Goal: Information Seeking & Learning: Learn about a topic

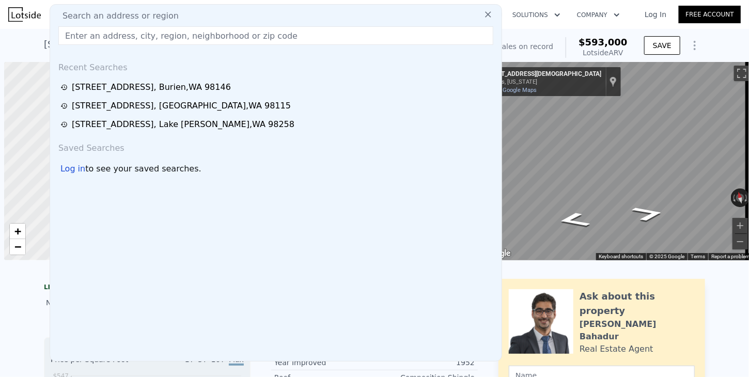
scroll to position [0, 4]
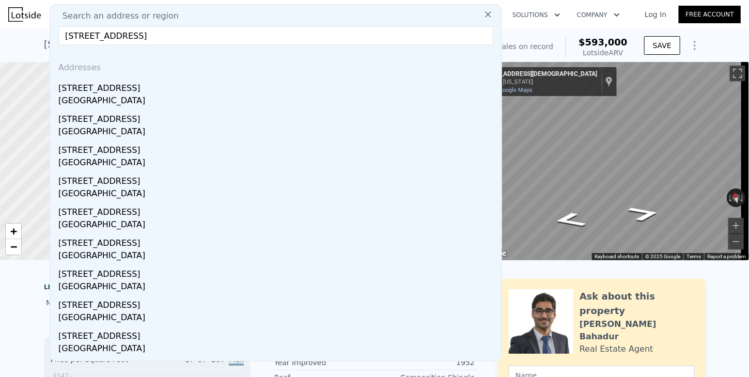
type input "[STREET_ADDRESS]"
drag, startPoint x: 77, startPoint y: 92, endPoint x: 557, endPoint y: 54, distance: 481.2
click at [77, 92] on div "[STREET_ADDRESS]" at bounding box center [277, 86] width 439 height 17
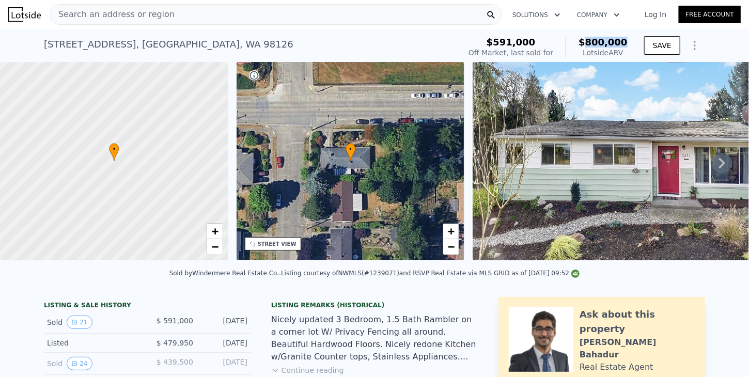
drag, startPoint x: 593, startPoint y: 44, endPoint x: 626, endPoint y: 40, distance: 33.4
click at [626, 40] on div "$591,000 Off Market, last sold for $800,000 Lotside ARV" at bounding box center [547, 47] width 167 height 29
copy span "800,000"
click at [124, 14] on span "Search an address or region" at bounding box center [112, 14] width 124 height 12
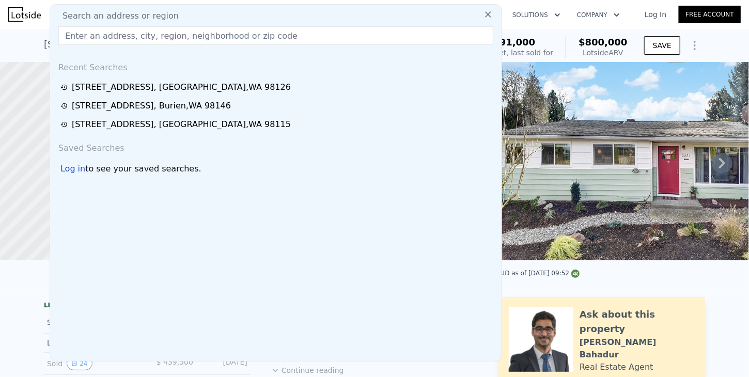
type input "[STREET_ADDRESS]"
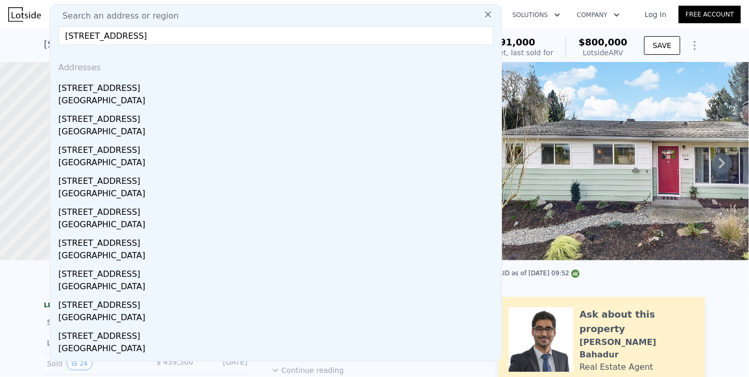
drag, startPoint x: 78, startPoint y: 90, endPoint x: 606, endPoint y: 75, distance: 528.0
click at [78, 89] on div "[STREET_ADDRESS]" at bounding box center [277, 86] width 439 height 17
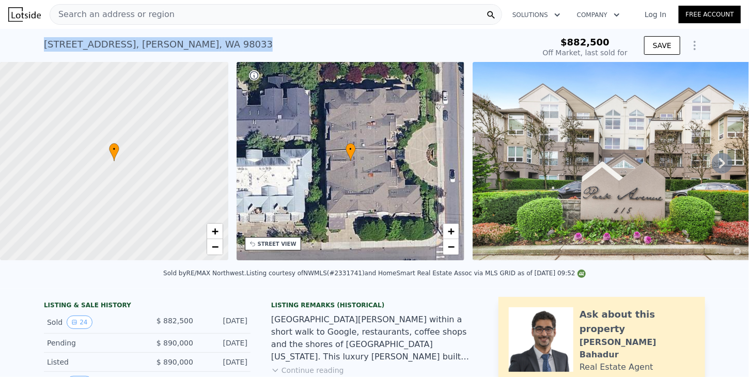
drag, startPoint x: 209, startPoint y: 45, endPoint x: 37, endPoint y: 45, distance: 172.0
click at [37, 45] on div "[STREET_ADDRESS] Sold [DATE] for $882,500 $882,500 Off Market, last sold for SA…" at bounding box center [374, 45] width 749 height 33
copy div "[STREET_ADDRESS]"
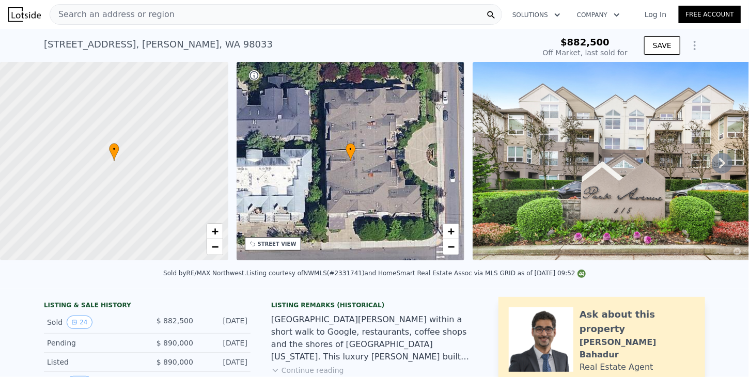
click at [81, 16] on span "Search an address or region" at bounding box center [112, 14] width 124 height 12
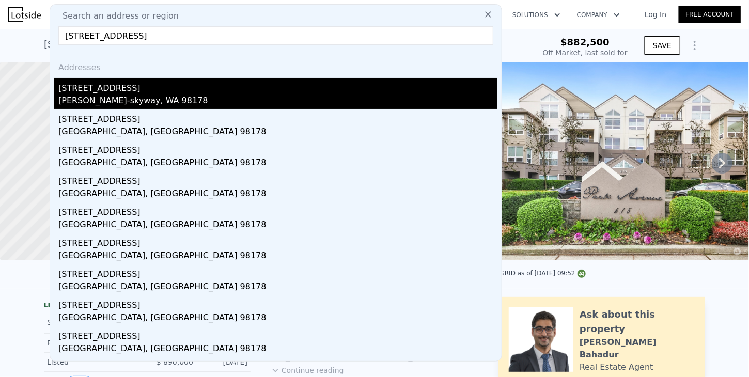
type input "[STREET_ADDRESS]"
click at [66, 96] on div "[PERSON_NAME]-skyway, WA 98178" at bounding box center [277, 101] width 439 height 14
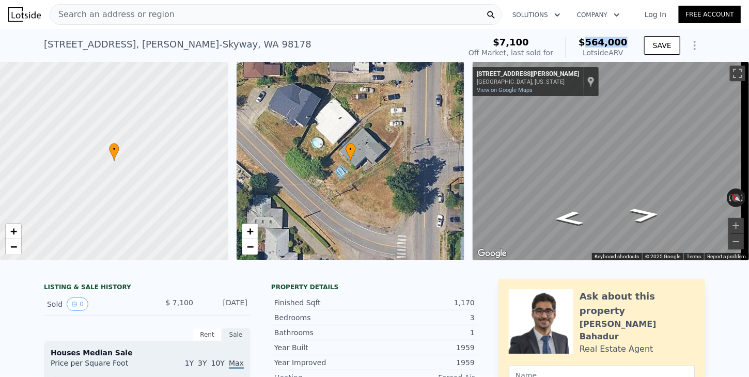
drag, startPoint x: 592, startPoint y: 42, endPoint x: 628, endPoint y: 44, distance: 36.7
click at [628, 44] on div "$7,100 Off Market, last sold for $564,000 Lotside ARV" at bounding box center [547, 47] width 167 height 29
copy span "564,000"
click at [99, 13] on span "Search an address or region" at bounding box center [112, 14] width 124 height 12
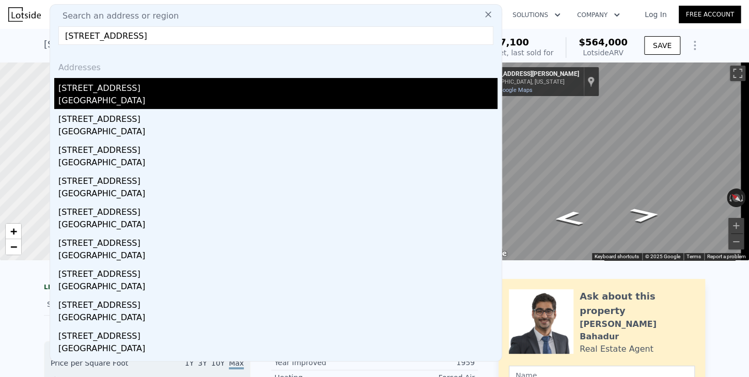
type input "[STREET_ADDRESS]"
click at [82, 99] on div "[GEOGRAPHIC_DATA]" at bounding box center [277, 101] width 439 height 14
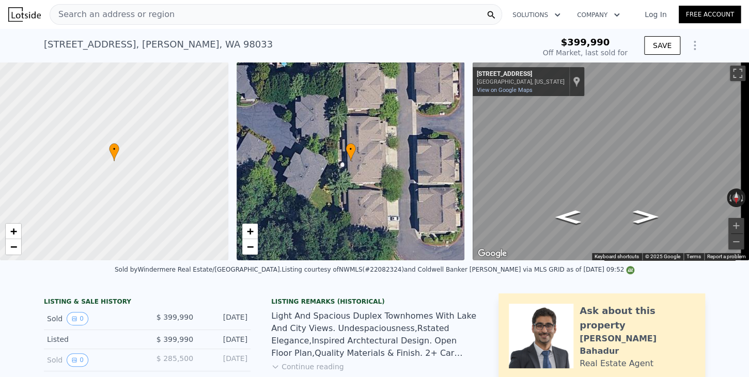
type input "$ 1,456,000"
type input "$ 911,749"
